Goal: Find contact information: Find contact information

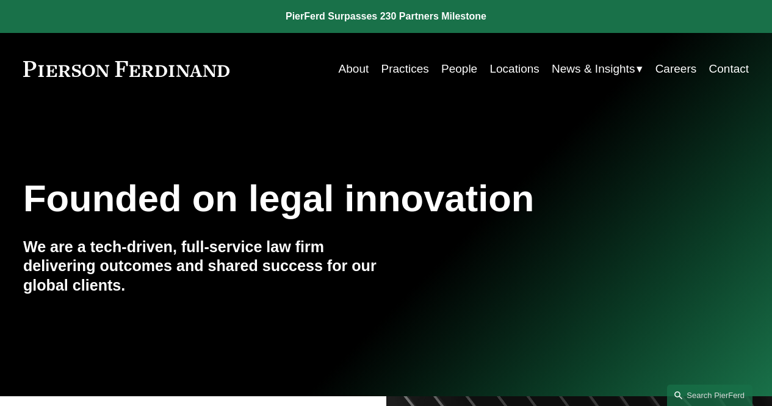
click at [388, 64] on link "Practices" at bounding box center [406, 68] width 48 height 23
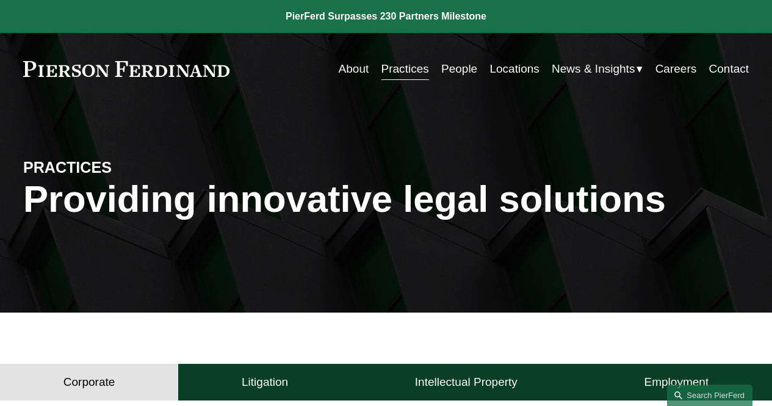
click at [490, 67] on link "Locations" at bounding box center [514, 68] width 49 height 23
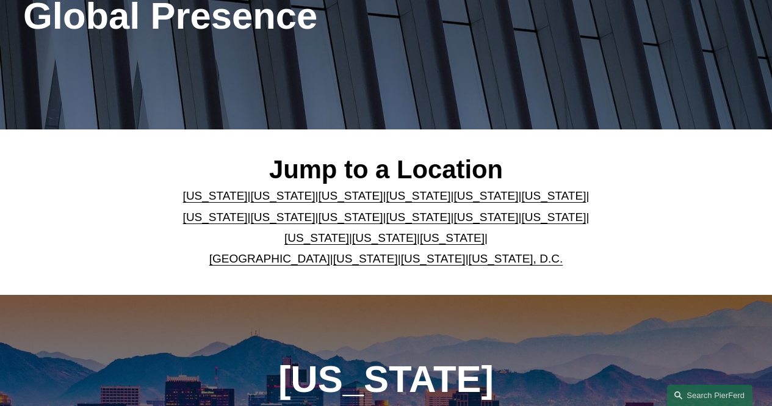
scroll to position [305, 0]
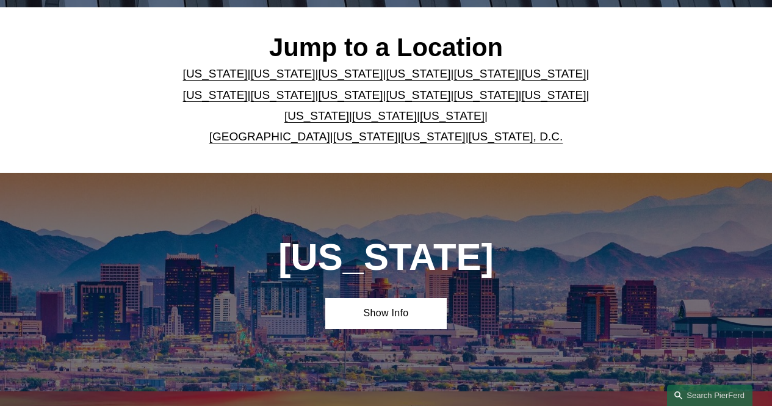
click at [349, 109] on link "Ohio" at bounding box center [317, 115] width 65 height 13
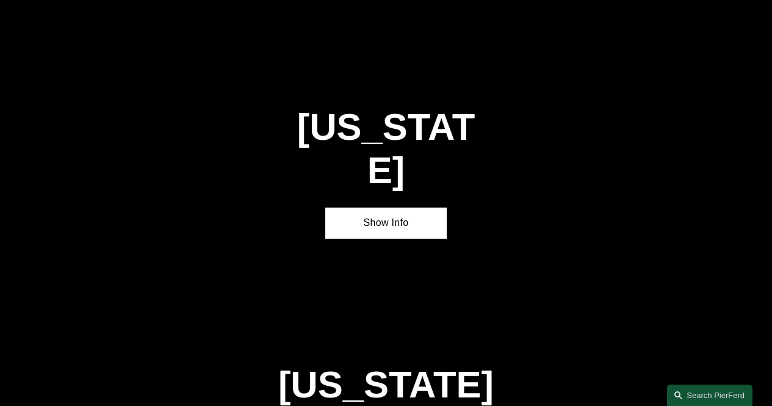
scroll to position [3197, 0]
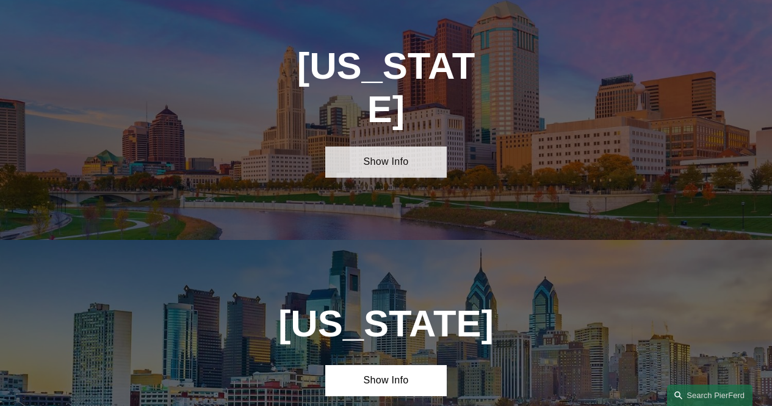
click at [432, 147] on link "Show Info" at bounding box center [385, 162] width 121 height 31
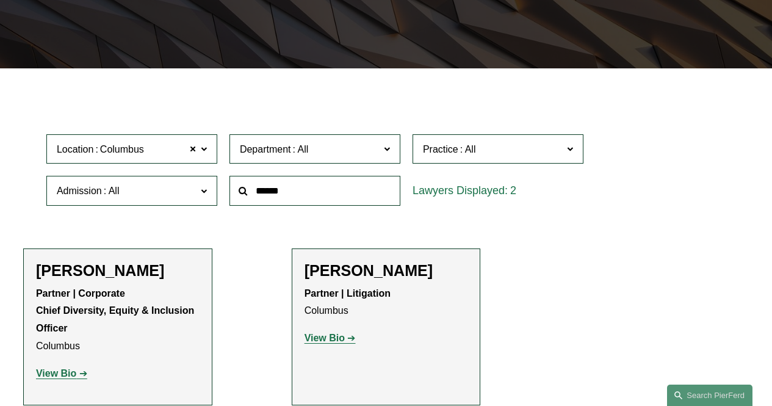
scroll to position [489, 0]
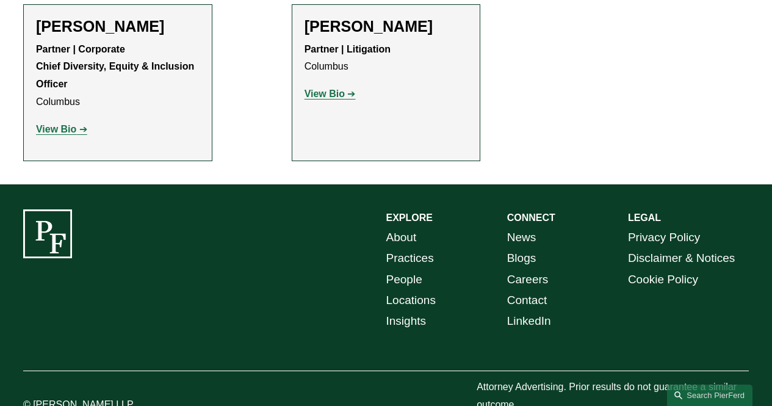
click at [341, 99] on strong "View Bio" at bounding box center [325, 94] width 40 height 10
